Goal: Information Seeking & Learning: Check status

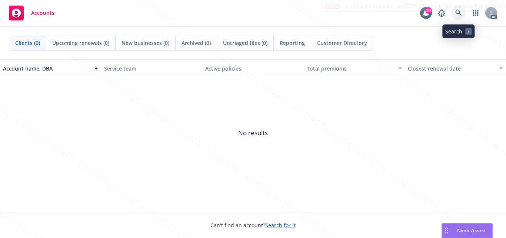
click at [457, 14] on icon at bounding box center [458, 13] width 7 height 7
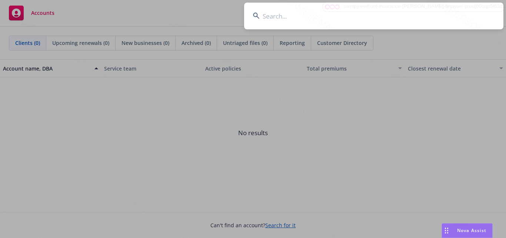
type input "[PERSON_NAME]"
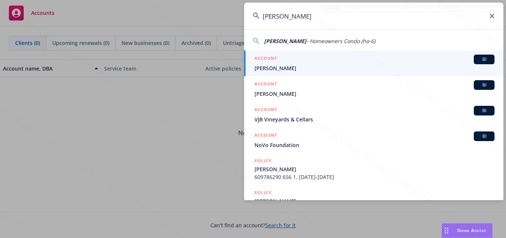
click at [297, 65] on span "[PERSON_NAME]" at bounding box center [375, 68] width 240 height 8
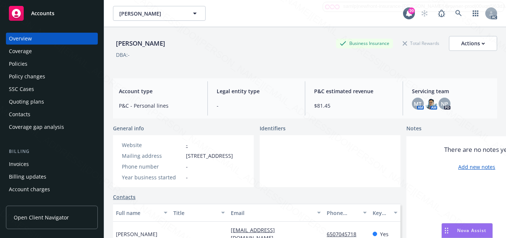
click at [316, 166] on div at bounding box center [330, 161] width 141 height 52
click at [302, 186] on div at bounding box center [330, 161] width 141 height 52
click at [329, 158] on div at bounding box center [330, 161] width 141 height 52
click at [309, 173] on div at bounding box center [330, 161] width 141 height 52
click at [45, 16] on span "Accounts" at bounding box center [42, 13] width 23 height 6
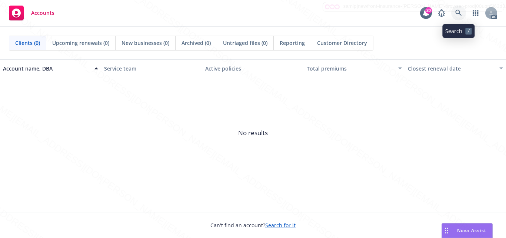
click at [455, 16] on icon at bounding box center [458, 13] width 7 height 7
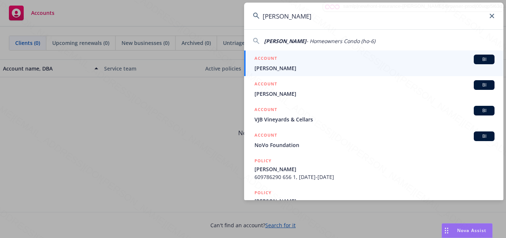
type input "[PERSON_NAME]"
click at [304, 63] on div "ACCOUNT BI" at bounding box center [375, 59] width 240 height 10
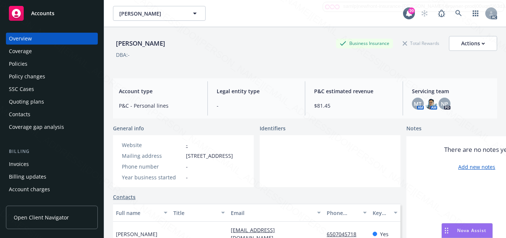
click at [308, 131] on div "Identifiers" at bounding box center [330, 128] width 141 height 8
click at [290, 156] on div at bounding box center [330, 161] width 141 height 52
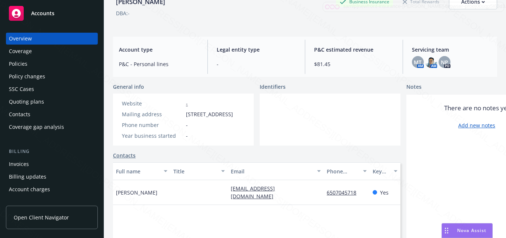
scroll to position [4, 0]
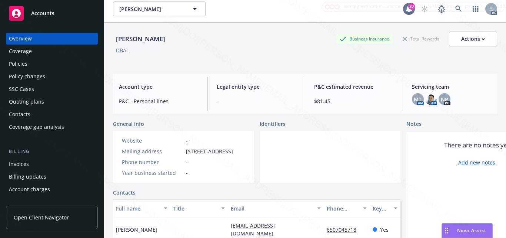
click at [324, 182] on div at bounding box center [330, 156] width 141 height 52
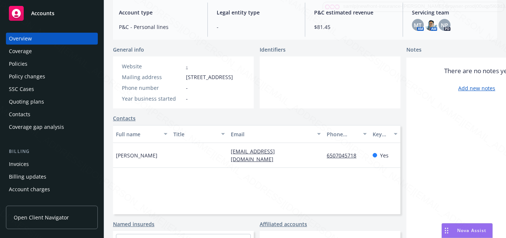
scroll to position [42, 0]
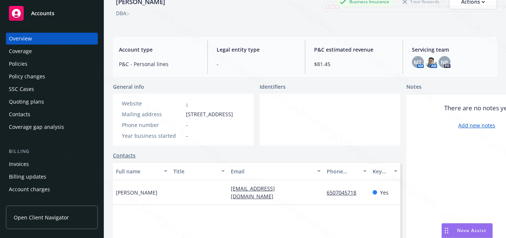
click at [28, 51] on div "Coverage" at bounding box center [20, 51] width 23 height 12
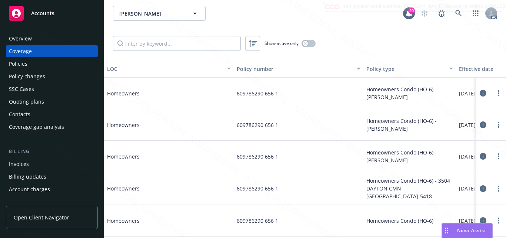
click at [20, 54] on div "Coverage" at bounding box center [20, 51] width 23 height 12
click at [33, 65] on div "Policies" at bounding box center [52, 64] width 86 height 12
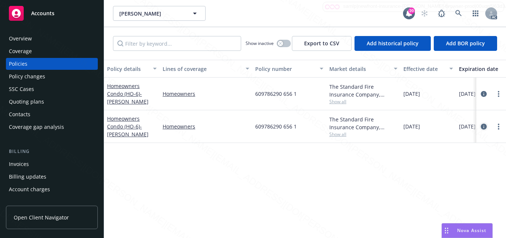
click at [483, 127] on icon "circleInformation" at bounding box center [484, 126] width 6 height 6
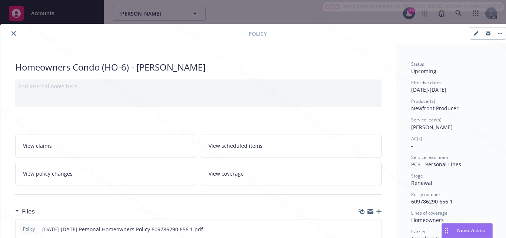
click at [472, 110] on div "Producer(s) Newfront Producer" at bounding box center [452, 105] width 83 height 14
click at [459, 123] on div "Service lead(s) Melanie Triantos" at bounding box center [452, 123] width 83 height 14
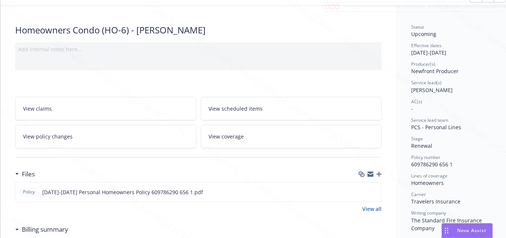
scroll to position [74, 0]
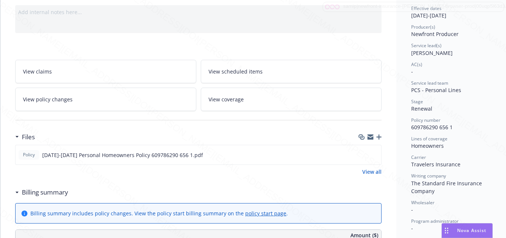
click at [462, 131] on div "Status Upcoming Effective dates 10/15/2025 - 10/15/2026 Producer(s) Newfront Pr…" at bounding box center [452, 165] width 83 height 356
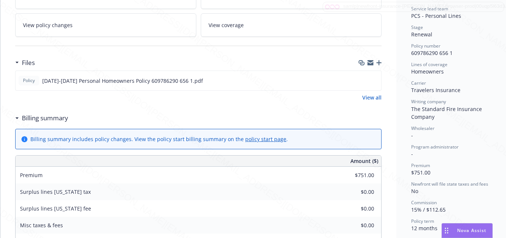
click at [442, 129] on div "Wholesaler" at bounding box center [452, 128] width 83 height 6
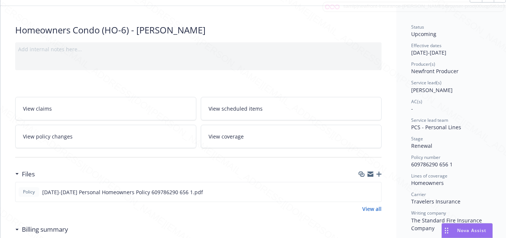
scroll to position [0, 0]
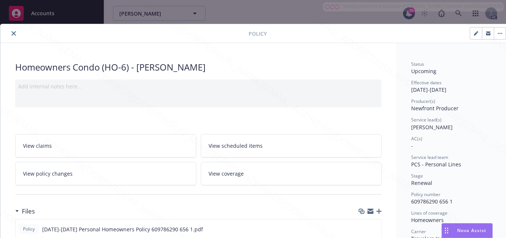
click at [233, 147] on span "View scheduled items" at bounding box center [236, 146] width 54 height 8
click at [232, 175] on span "View coverage" at bounding box center [226, 173] width 35 height 8
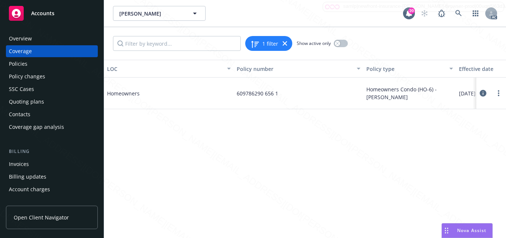
click at [483, 92] on icon at bounding box center [483, 93] width 7 height 7
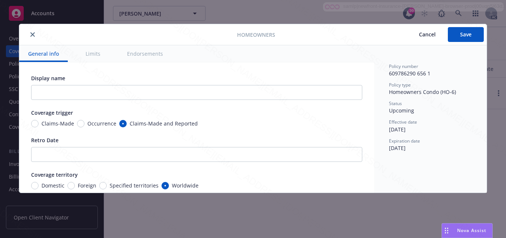
click at [97, 55] on button "Limits" at bounding box center [93, 53] width 33 height 17
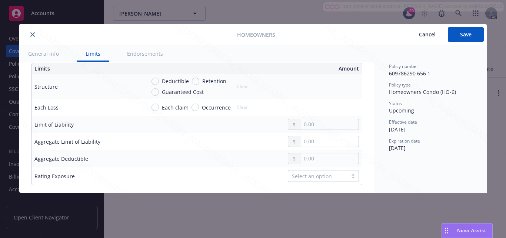
click at [135, 54] on button "Endorsements" at bounding box center [145, 53] width 54 height 17
type textarea "x"
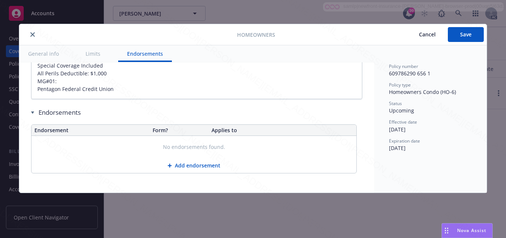
scroll to position [590, 0]
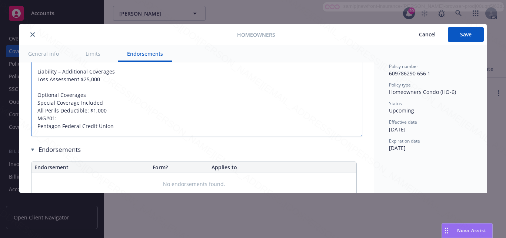
click at [238, 113] on textarea "Coverage E – Premises Liability (each occurrence) $300,000 Coverage C – Househo…" at bounding box center [196, 59] width 331 height 153
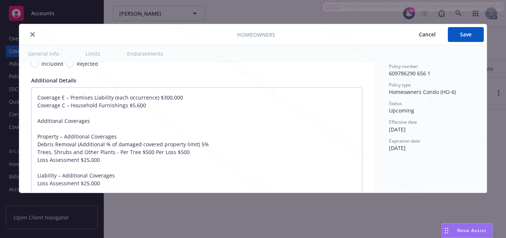
scroll to position [501, 0]
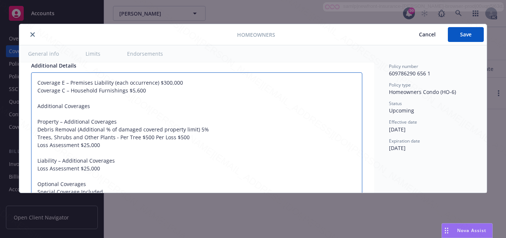
click at [89, 181] on textarea "Coverage E – Premises Liability (each occurrence) $300,000 Coverage C – Househo…" at bounding box center [196, 148] width 331 height 153
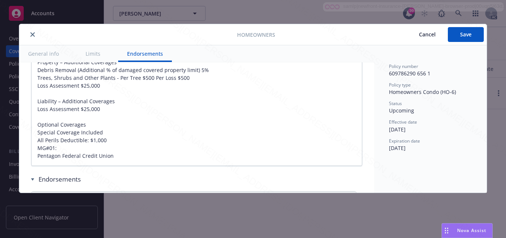
scroll to position [575, 0]
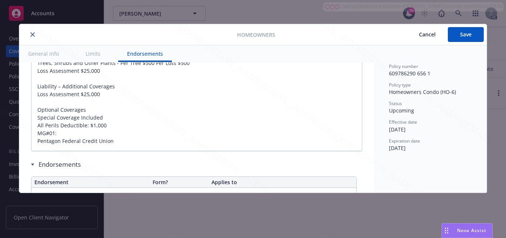
click at [32, 35] on icon "close" at bounding box center [32, 34] width 4 height 4
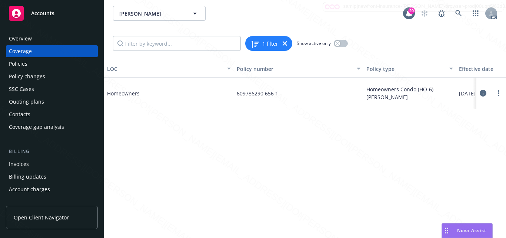
click at [482, 91] on icon at bounding box center [483, 93] width 7 height 7
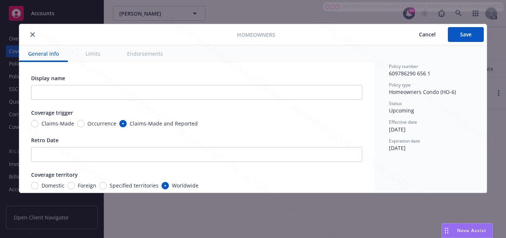
click at [146, 50] on button "Endorsements" at bounding box center [145, 53] width 54 height 17
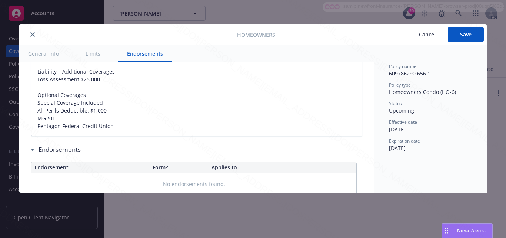
type textarea "x"
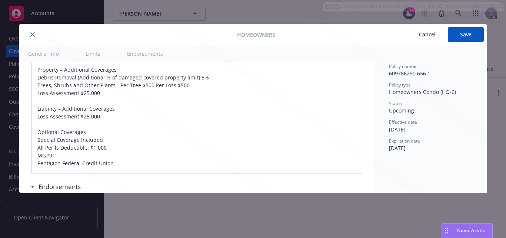
scroll to position [515, 0]
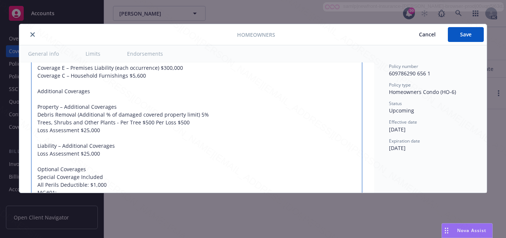
click at [231, 132] on textarea "Coverage E – Premises Liability (each occurrence) $300,000 Coverage C – Househo…" at bounding box center [196, 133] width 331 height 153
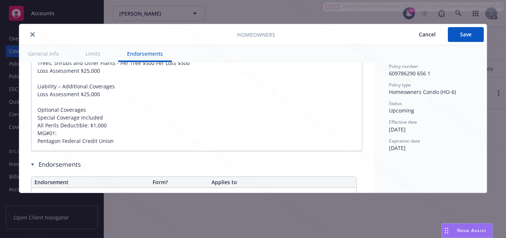
scroll to position [560, 0]
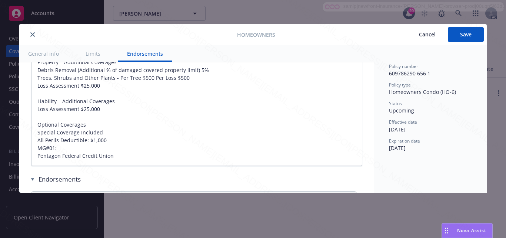
type textarea "x"
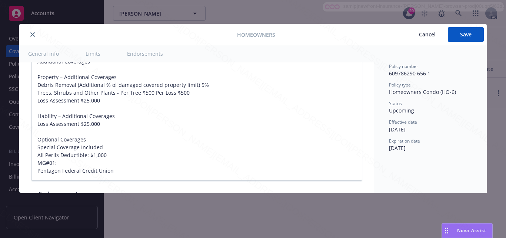
scroll to position [530, 0]
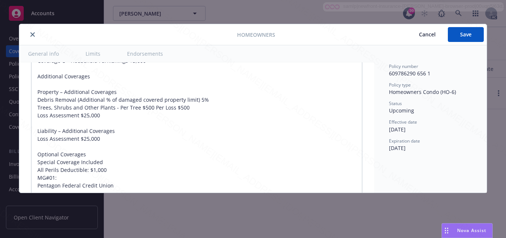
click at [30, 36] on icon "close" at bounding box center [32, 34] width 4 height 4
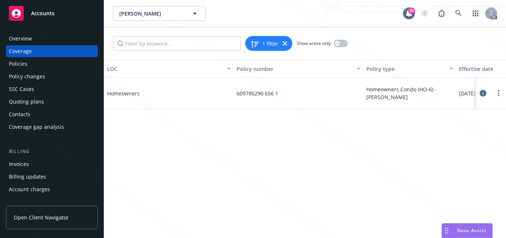
click at [25, 38] on div "Overview" at bounding box center [20, 39] width 23 height 12
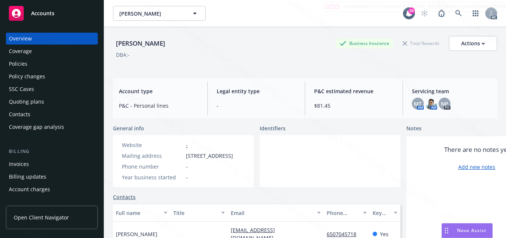
click at [54, 16] on span "Accounts" at bounding box center [42, 13] width 23 height 6
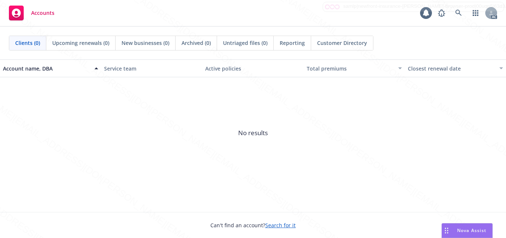
click at [292, 162] on span "No results" at bounding box center [253, 132] width 506 height 111
click at [209, 159] on span "No results" at bounding box center [253, 132] width 506 height 111
click at [310, 163] on span "No results" at bounding box center [253, 132] width 506 height 111
click at [250, 112] on span "No results" at bounding box center [253, 132] width 506 height 111
click at [212, 166] on span "No results" at bounding box center [253, 132] width 506 height 111
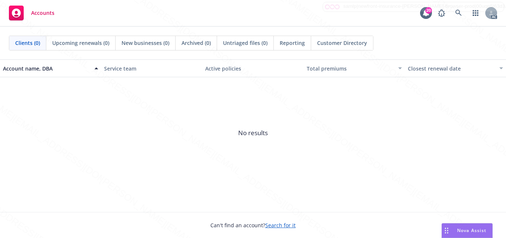
click at [152, 146] on span "No results" at bounding box center [253, 132] width 506 height 111
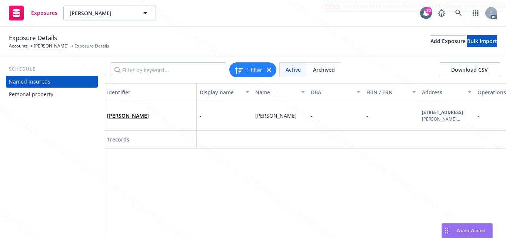
click at [26, 94] on div "Personal property" at bounding box center [31, 94] width 44 height 12
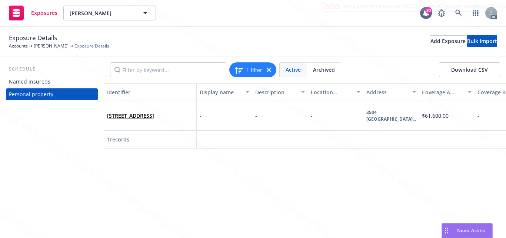
click at [33, 80] on div "Named insureds" at bounding box center [30, 82] width 42 height 12
